Goal: Register for event/course

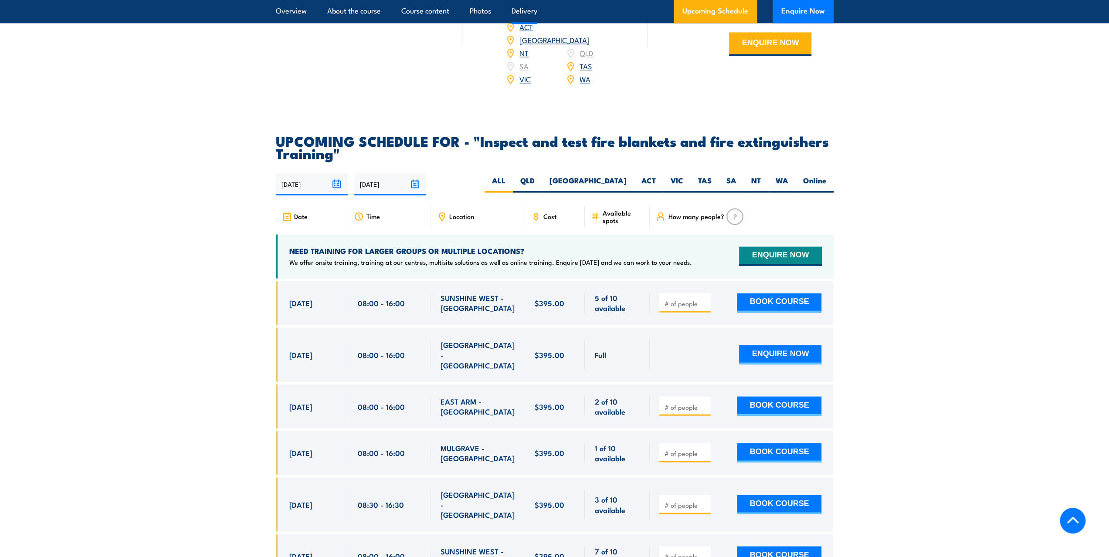
scroll to position [1176, 0]
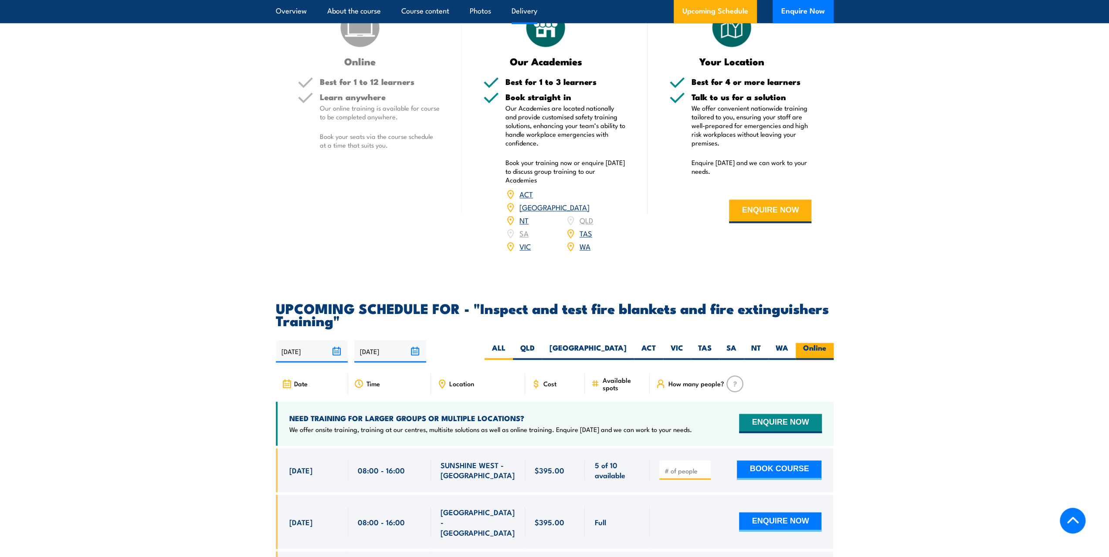
click at [818, 360] on label "Online" at bounding box center [814, 351] width 38 height 17
click at [826, 348] on input "Online" at bounding box center [829, 346] width 6 height 6
radio input "true"
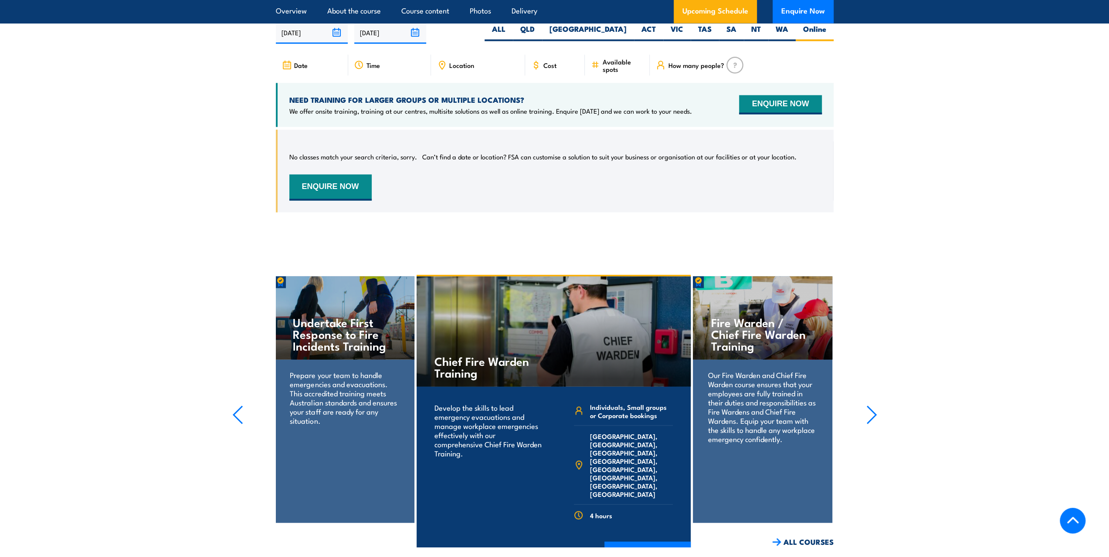
scroll to position [1225, 0]
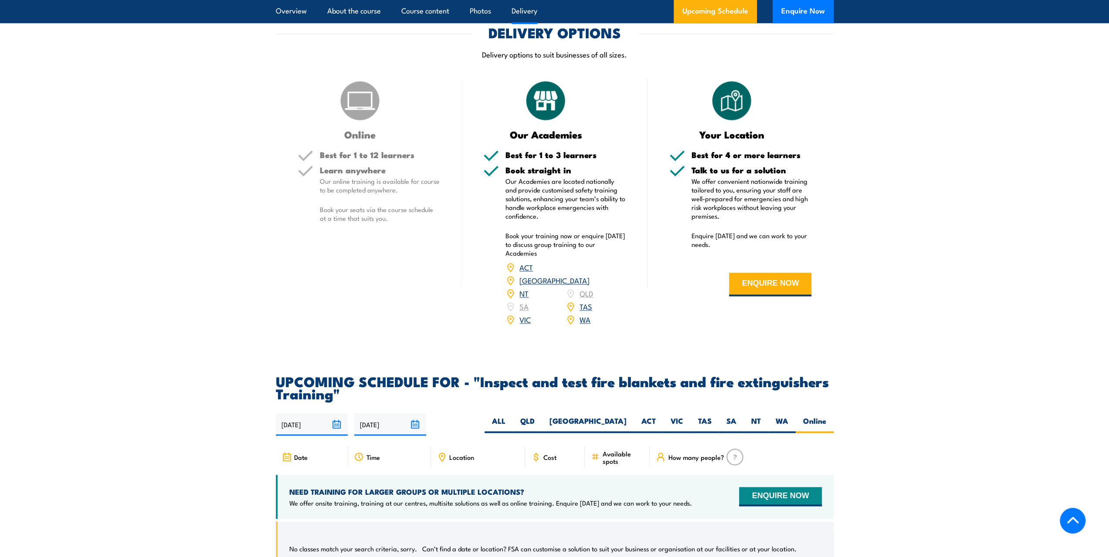
click at [588, 285] on link "[GEOGRAPHIC_DATA]" at bounding box center [554, 280] width 70 height 10
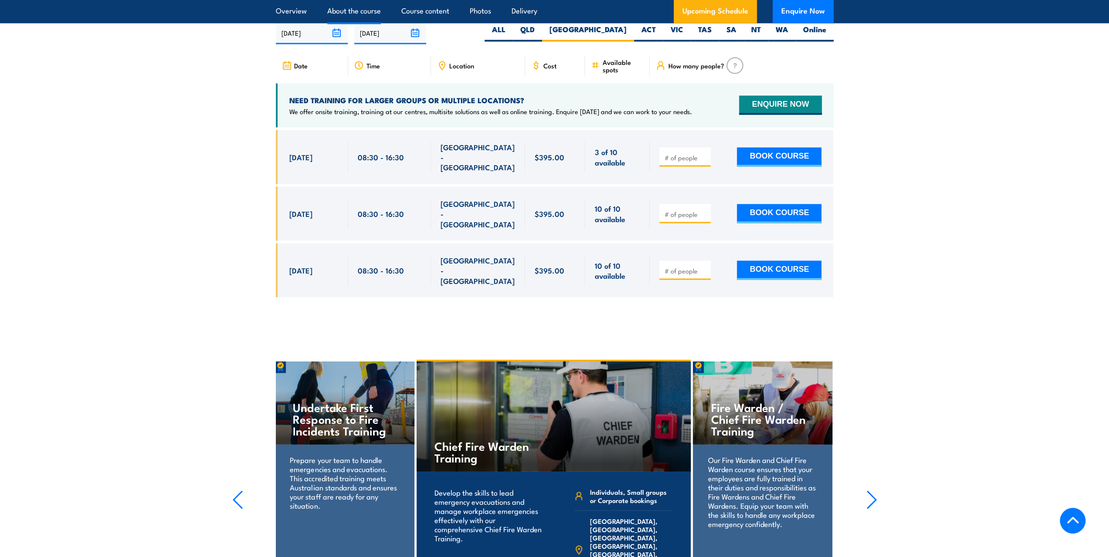
scroll to position [1617, 0]
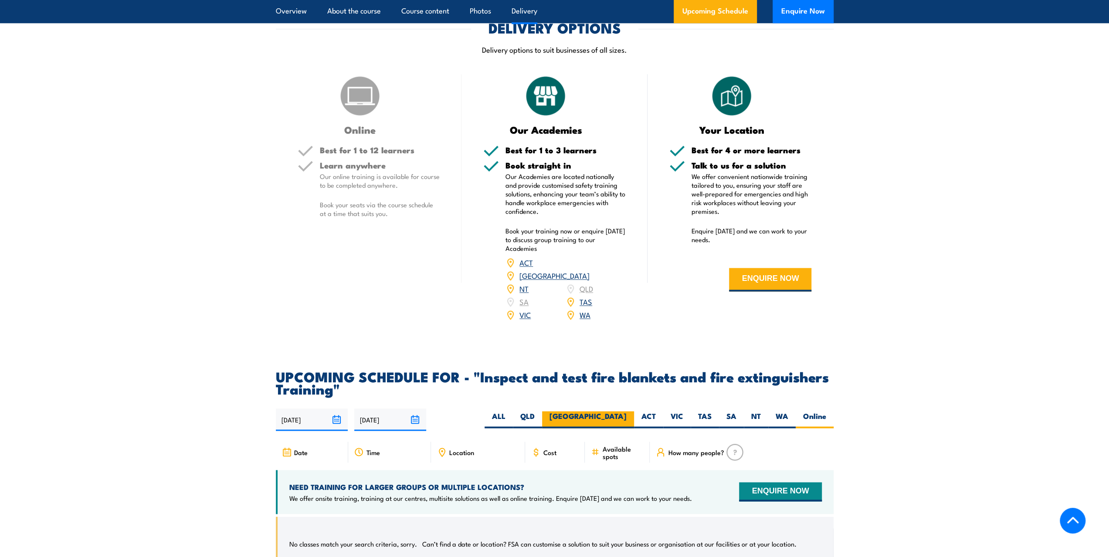
click at [622, 428] on label "[GEOGRAPHIC_DATA]" at bounding box center [588, 419] width 92 height 17
click at [626, 417] on input "[GEOGRAPHIC_DATA]" at bounding box center [629, 414] width 6 height 6
radio input "true"
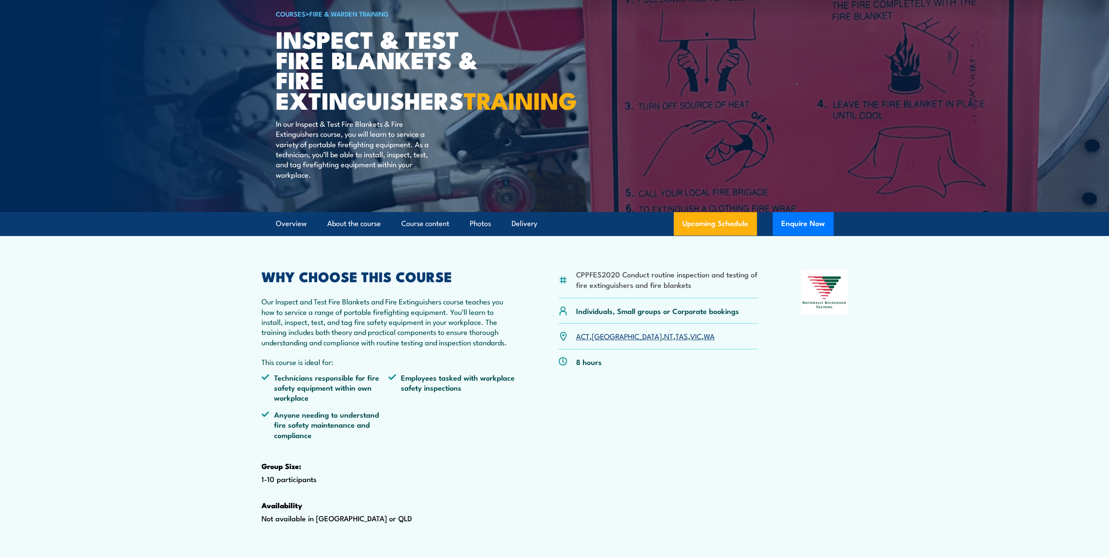
scroll to position [131, 0]
